Goal: Task Accomplishment & Management: Manage account settings

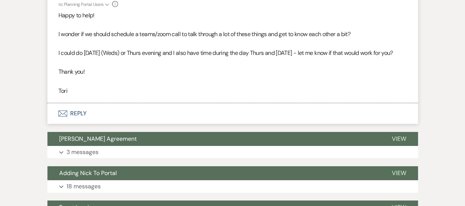
scroll to position [1221, 0]
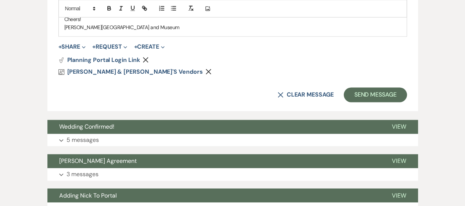
scroll to position [511, 0]
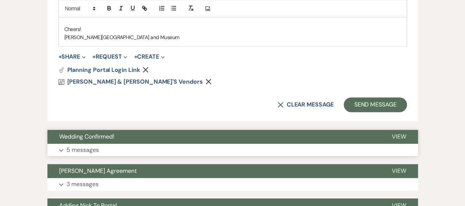
click at [227, 153] on button "Expand 5 messages" at bounding box center [232, 149] width 371 height 13
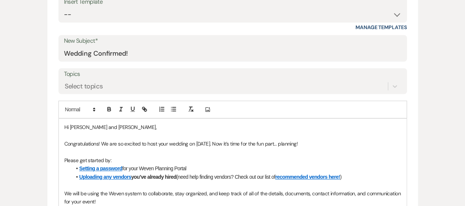
scroll to position [0, 0]
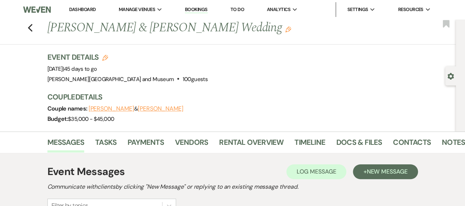
click at [88, 9] on link "Dashboard" at bounding box center [82, 9] width 26 height 6
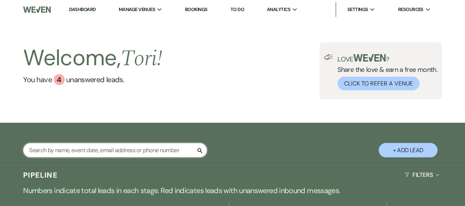
drag, startPoint x: 83, startPoint y: 157, endPoint x: 86, endPoint y: 149, distance: 8.4
click at [84, 156] on input "text" at bounding box center [115, 150] width 184 height 14
click at [86, 149] on input "text" at bounding box center [115, 150] width 184 height 14
type input "[PERSON_NAME]"
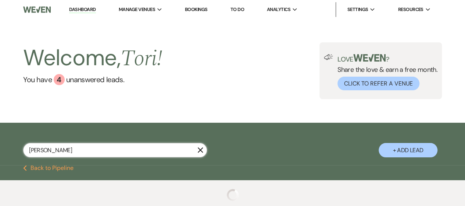
select select "8"
select select "10"
select select "8"
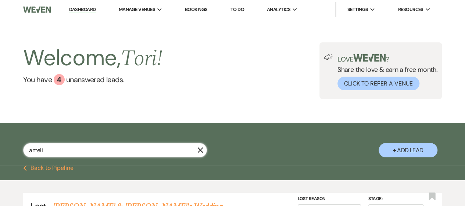
type input "[PERSON_NAME]"
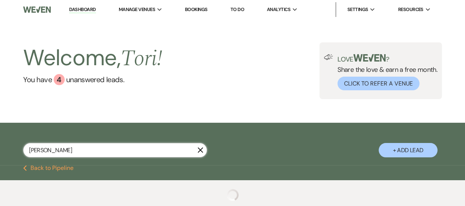
select select "4"
select select "8"
select select "5"
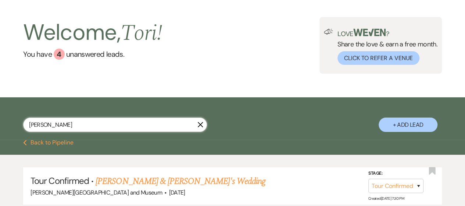
scroll to position [37, 0]
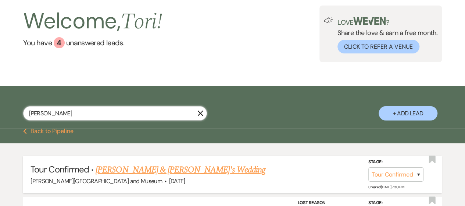
type input "[PERSON_NAME]"
click at [165, 170] on link "[PERSON_NAME] & [PERSON_NAME]'s Wedding" at bounding box center [181, 169] width 170 height 13
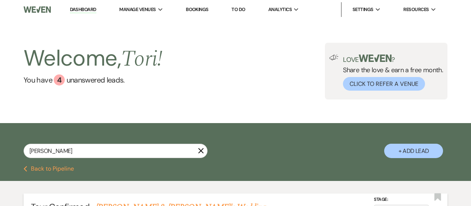
select select "4"
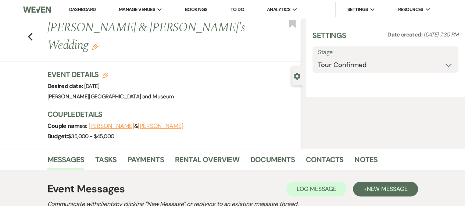
select select "5"
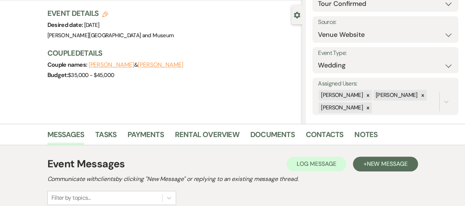
scroll to position [110, 0]
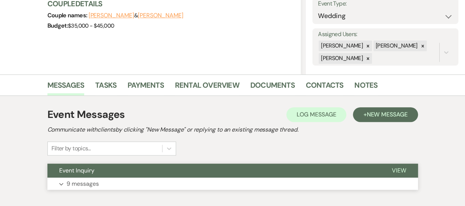
click at [155, 183] on button "Expand 9 messages" at bounding box center [232, 183] width 371 height 13
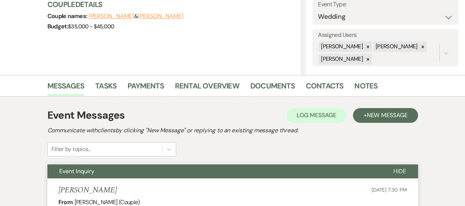
scroll to position [0, 0]
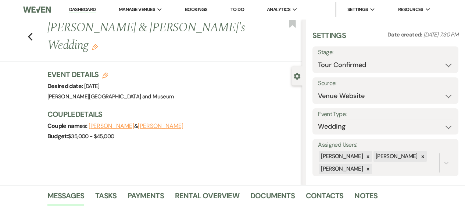
click at [109, 69] on h3 "Event Details Edit" at bounding box center [110, 74] width 127 height 10
click at [108, 72] on use "button" at bounding box center [105, 75] width 6 height 6
select select "436"
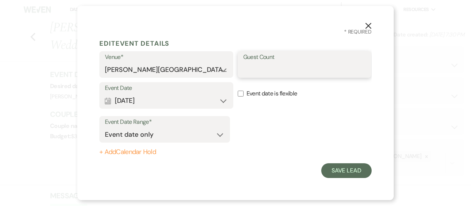
click at [267, 64] on input "Guest Count" at bounding box center [304, 70] width 123 height 14
type input "115"
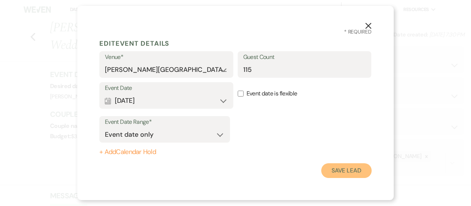
click at [342, 170] on button "Save Lead" at bounding box center [346, 170] width 50 height 15
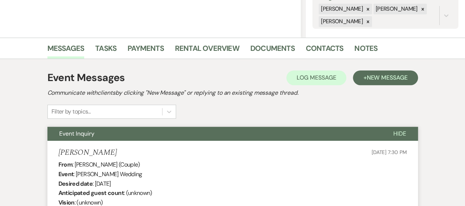
scroll to position [258, 0]
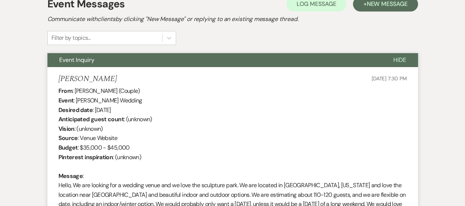
click at [397, 64] on button "Hide" at bounding box center [400, 60] width 36 height 14
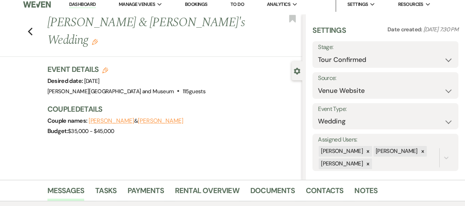
scroll to position [0, 0]
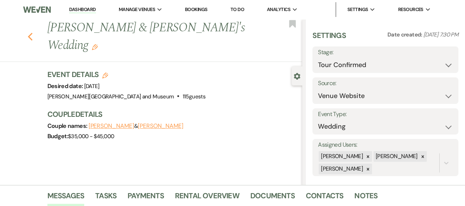
click at [31, 32] on icon "Previous" at bounding box center [31, 36] width 6 height 9
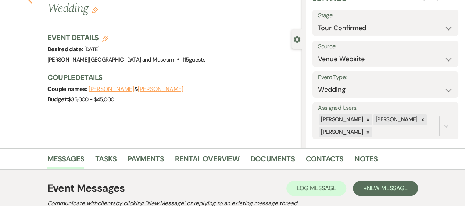
select select "4"
select select "8"
select select "5"
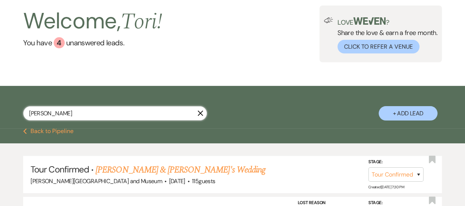
drag, startPoint x: 69, startPoint y: 112, endPoint x: 0, endPoint y: 109, distance: 68.9
click at [0, 109] on div "[PERSON_NAME] + Add Lead" at bounding box center [232, 107] width 465 height 37
type input "[PERSON_NAME]"
select select "4"
select select "8"
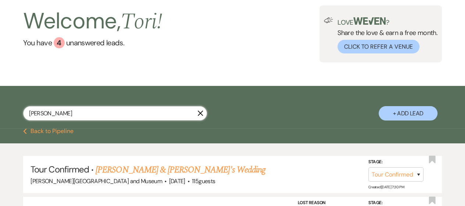
select select "10"
select select "8"
select select "5"
select select "8"
select select "5"
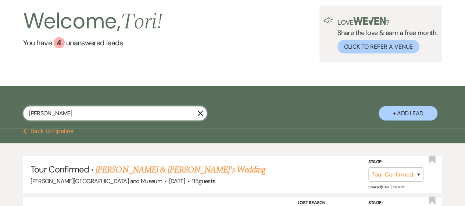
select select "8"
select select "5"
select select "8"
select select "5"
select select "8"
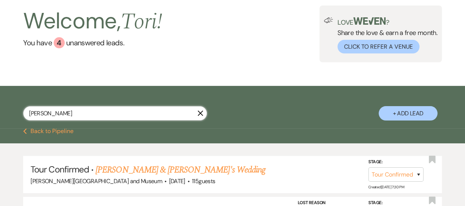
select select "5"
select select "8"
select select "5"
select select "8"
select select "5"
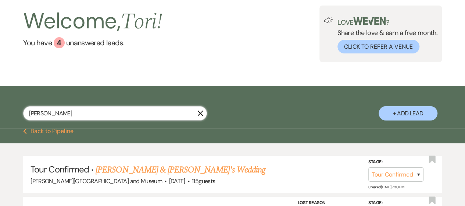
select select "8"
select select "10"
select select "8"
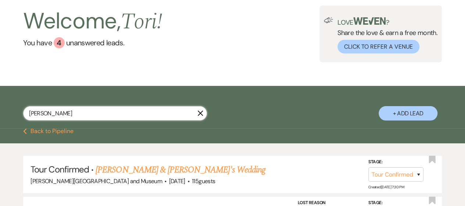
select select "5"
select select "8"
select select "5"
select select "8"
select select "5"
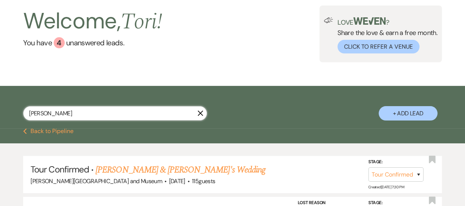
select select "8"
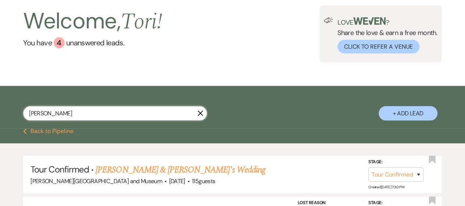
select select "2"
select select "8"
select select "2"
select select "8"
select select "2"
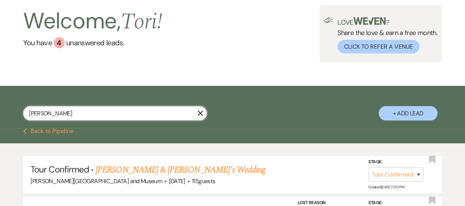
select select "8"
select select "2"
select select "8"
select select "2"
select select "8"
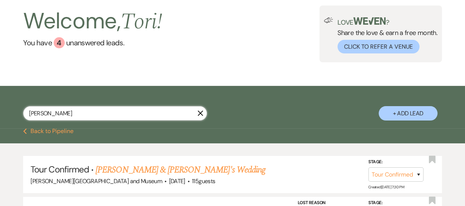
select select "2"
select select "8"
select select "2"
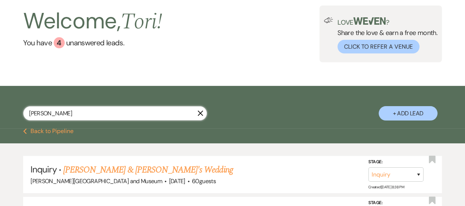
scroll to position [74, 0]
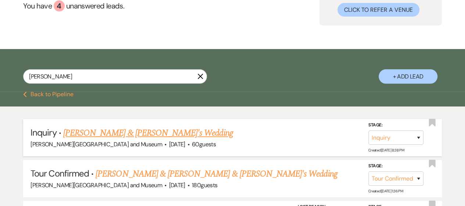
click at [105, 131] on link "[PERSON_NAME] & [PERSON_NAME]'s Wedding" at bounding box center [148, 132] width 170 height 13
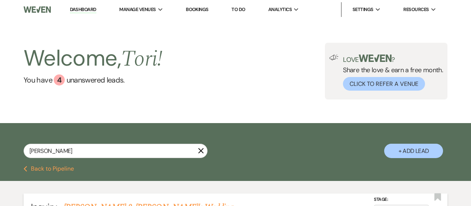
select select "5"
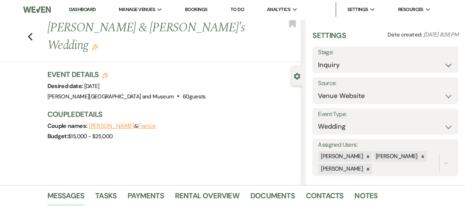
scroll to position [147, 0]
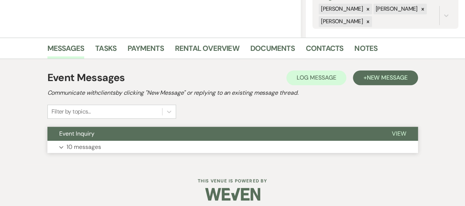
click at [125, 143] on button "Expand 10 messages" at bounding box center [232, 147] width 371 height 13
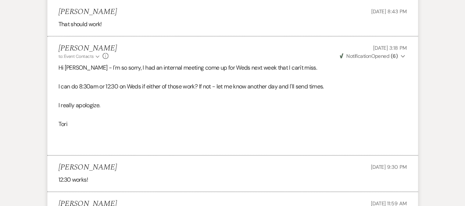
scroll to position [1140, 0]
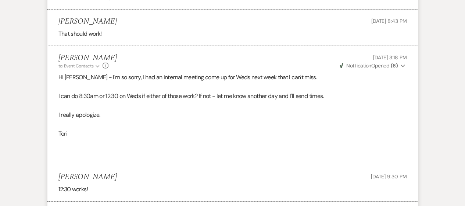
select select "4"
select select "8"
select select "10"
select select "8"
select select "5"
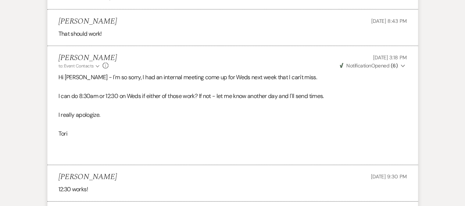
select select "8"
select select "5"
select select "8"
select select "5"
select select "8"
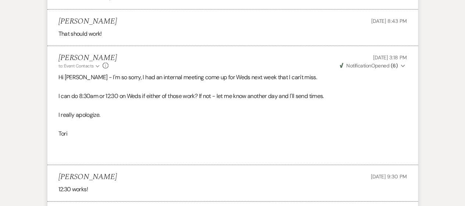
select select "5"
select select "8"
select select "5"
select select "8"
select select "5"
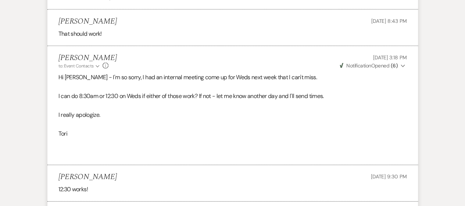
select select "8"
select select "5"
select select "8"
select select "10"
select select "8"
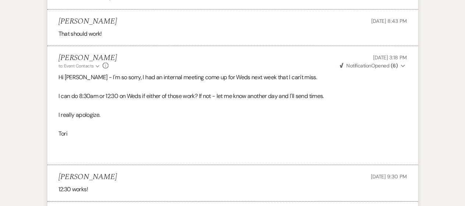
select select "8"
select select "5"
select select "8"
select select "5"
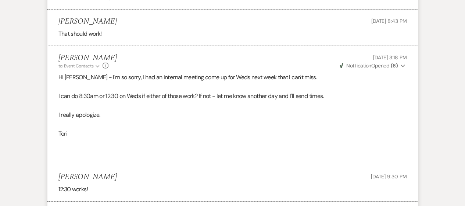
select select "8"
select select "5"
select select "8"
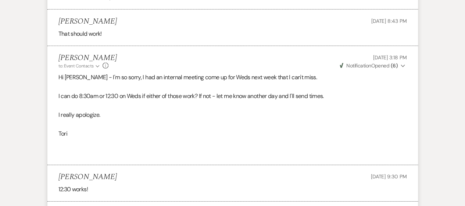
select select "8"
select select "2"
select select "8"
select select "2"
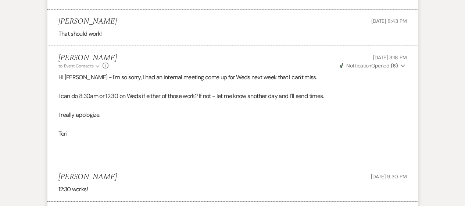
select select "8"
select select "2"
select select "8"
select select "2"
select select "8"
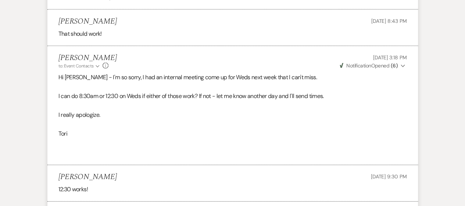
select select "2"
select select "8"
select select "2"
select select "8"
select select "2"
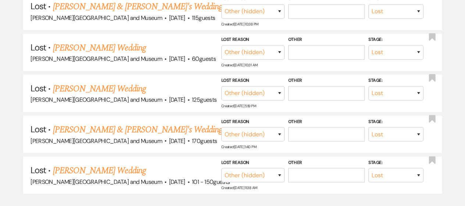
scroll to position [74, 0]
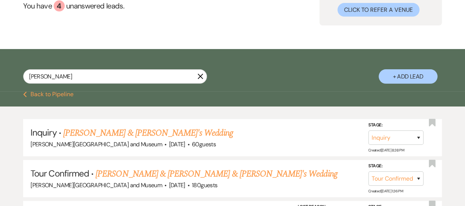
click at [151, 172] on link "[PERSON_NAME] & [PERSON_NAME] & [PERSON_NAME]'s Wedding" at bounding box center [217, 173] width 242 height 13
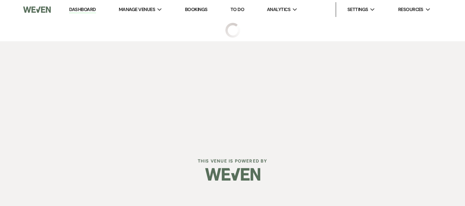
select select "4"
select select "5"
